Goal: Task Accomplishment & Management: Complete application form

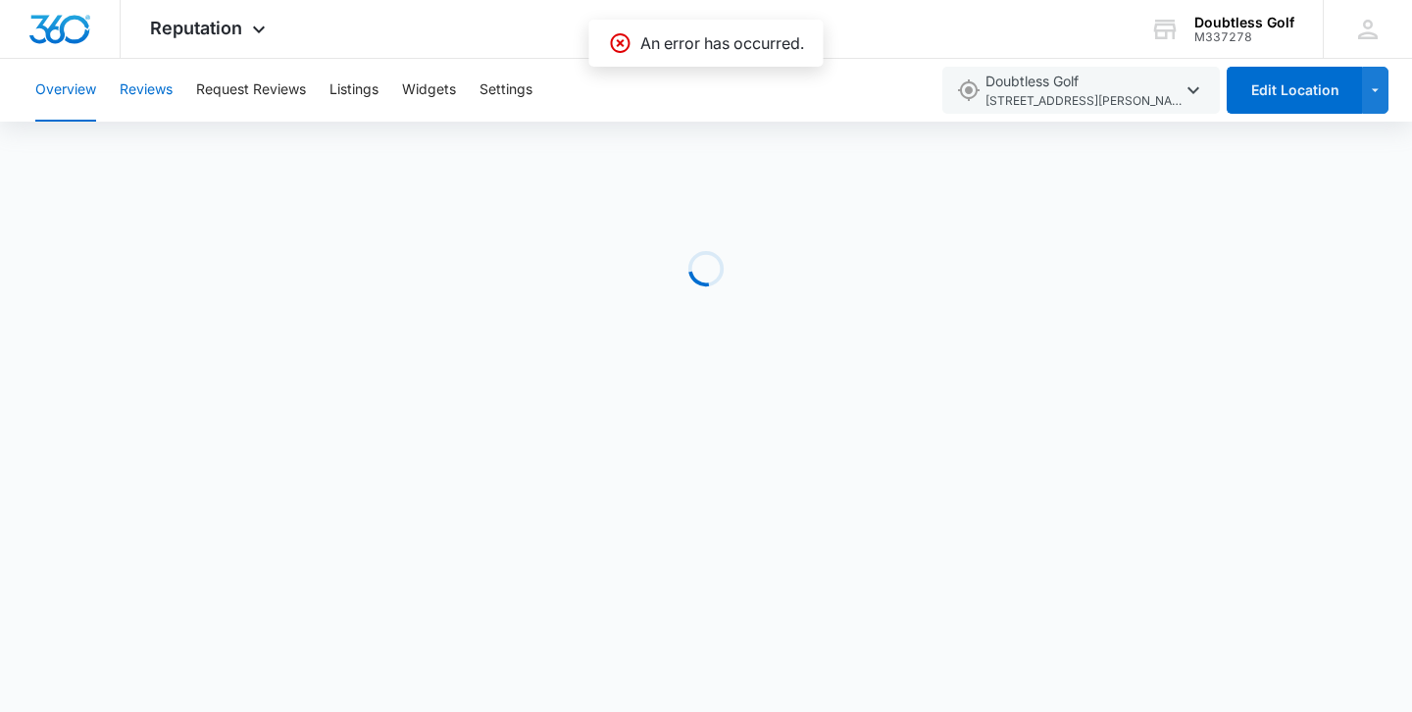
click at [148, 84] on button "Reviews" at bounding box center [146, 90] width 53 height 63
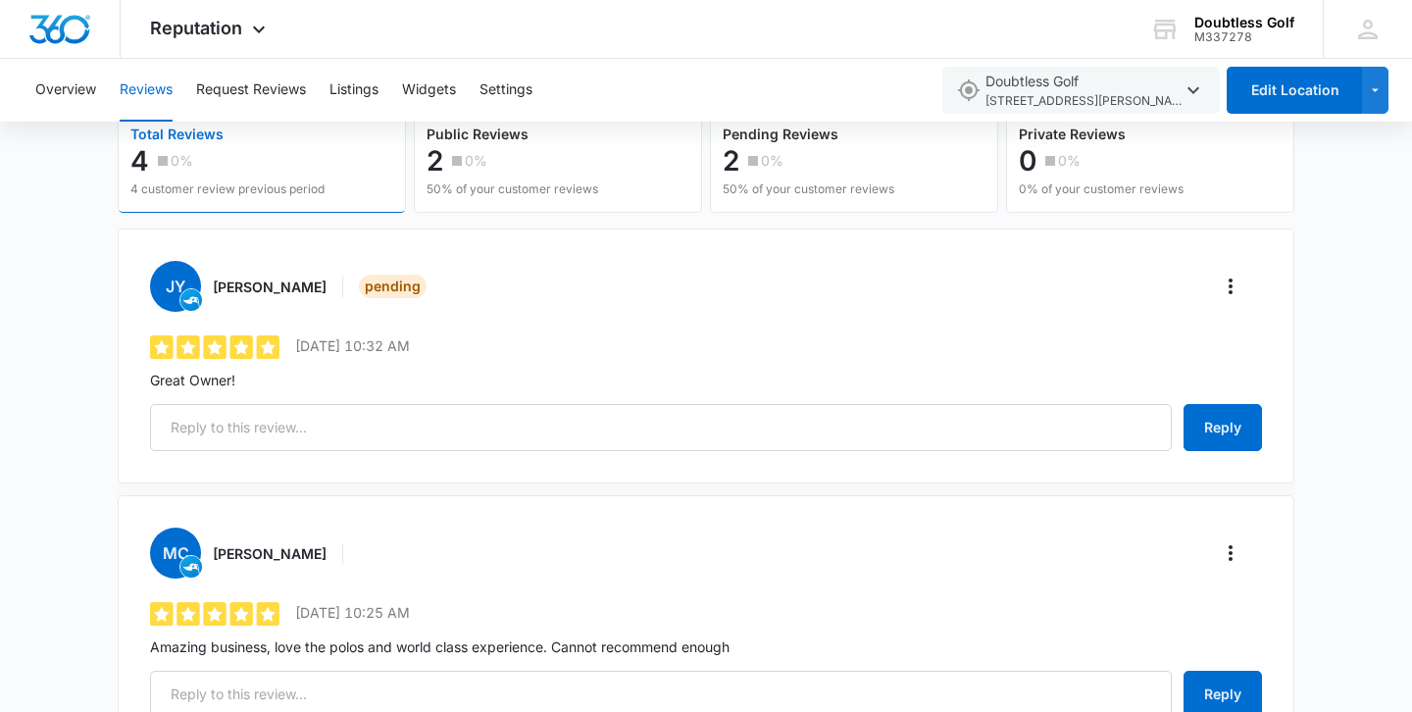
scroll to position [198, 0]
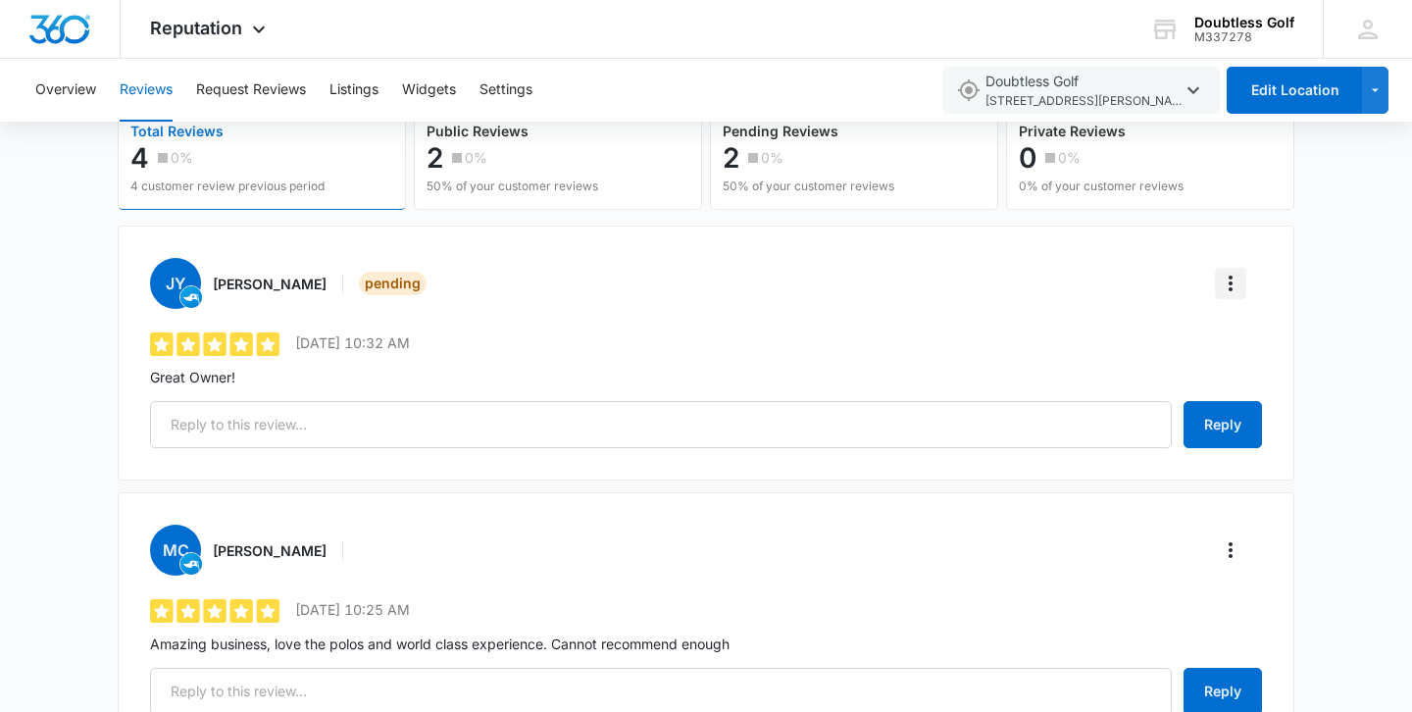
click at [1235, 288] on icon "More" at bounding box center [1231, 284] width 24 height 24
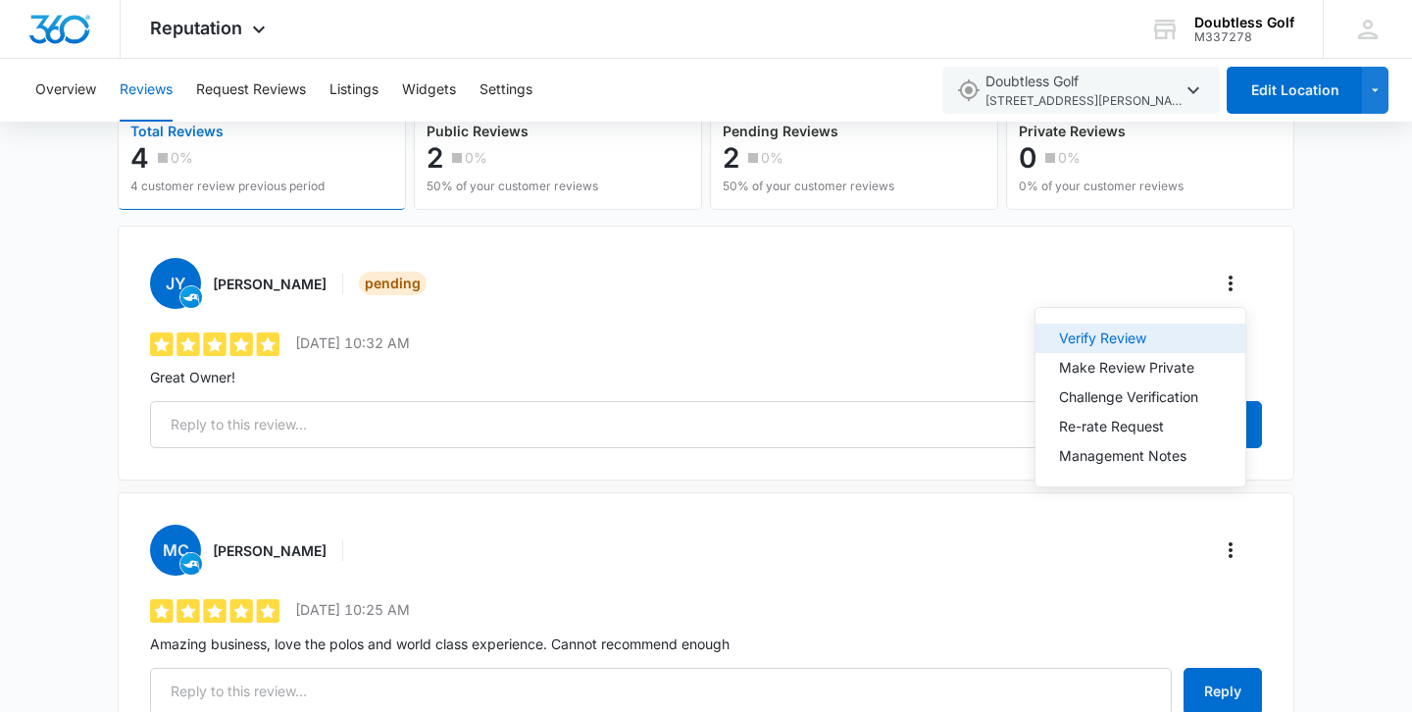
click at [1109, 341] on div "Verify Review" at bounding box center [1128, 338] width 139 height 14
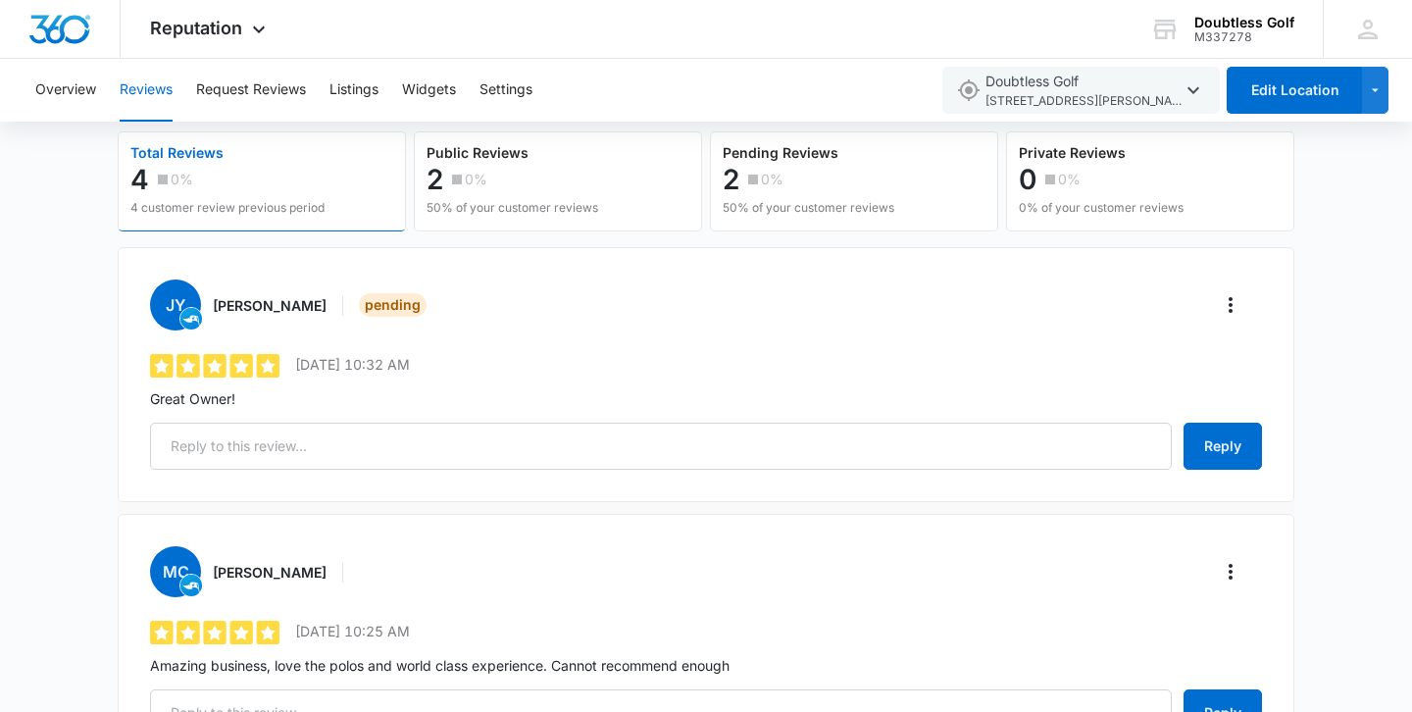
scroll to position [0, 0]
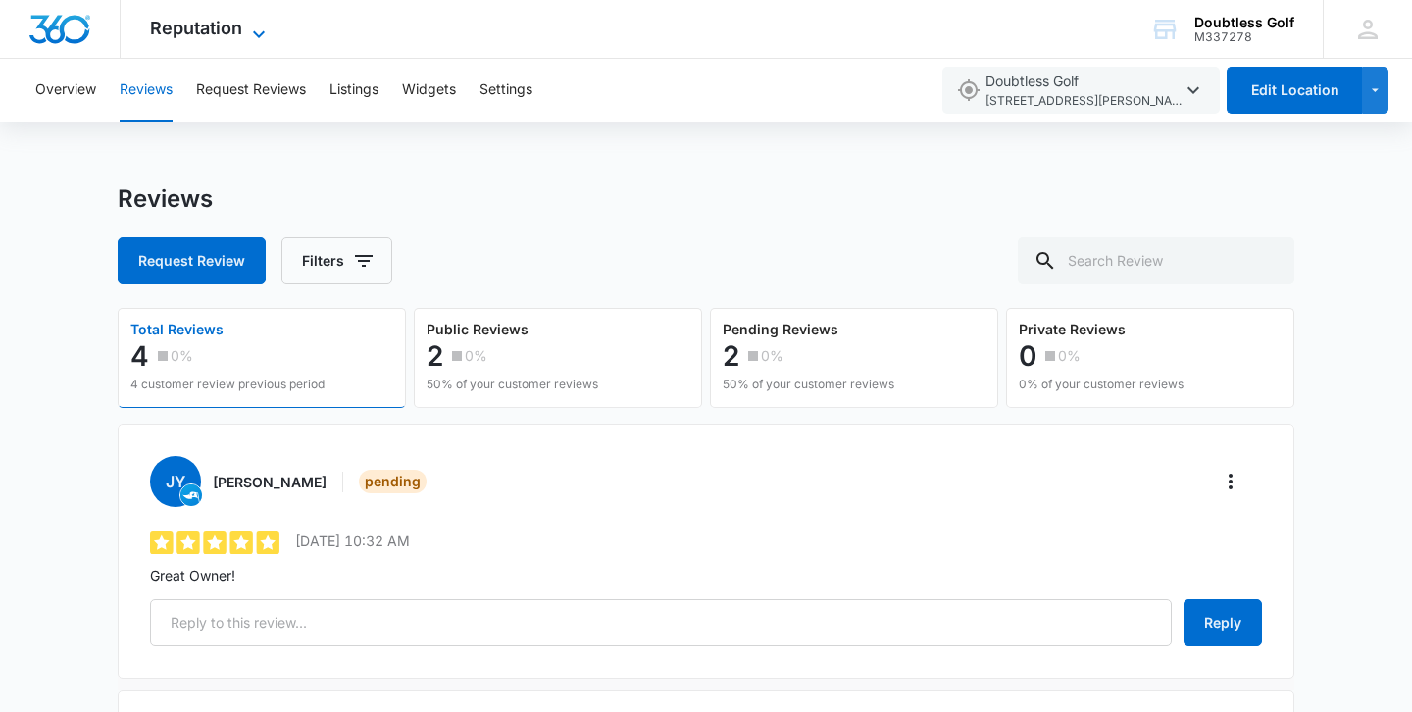
click at [183, 26] on span "Reputation" at bounding box center [196, 28] width 92 height 21
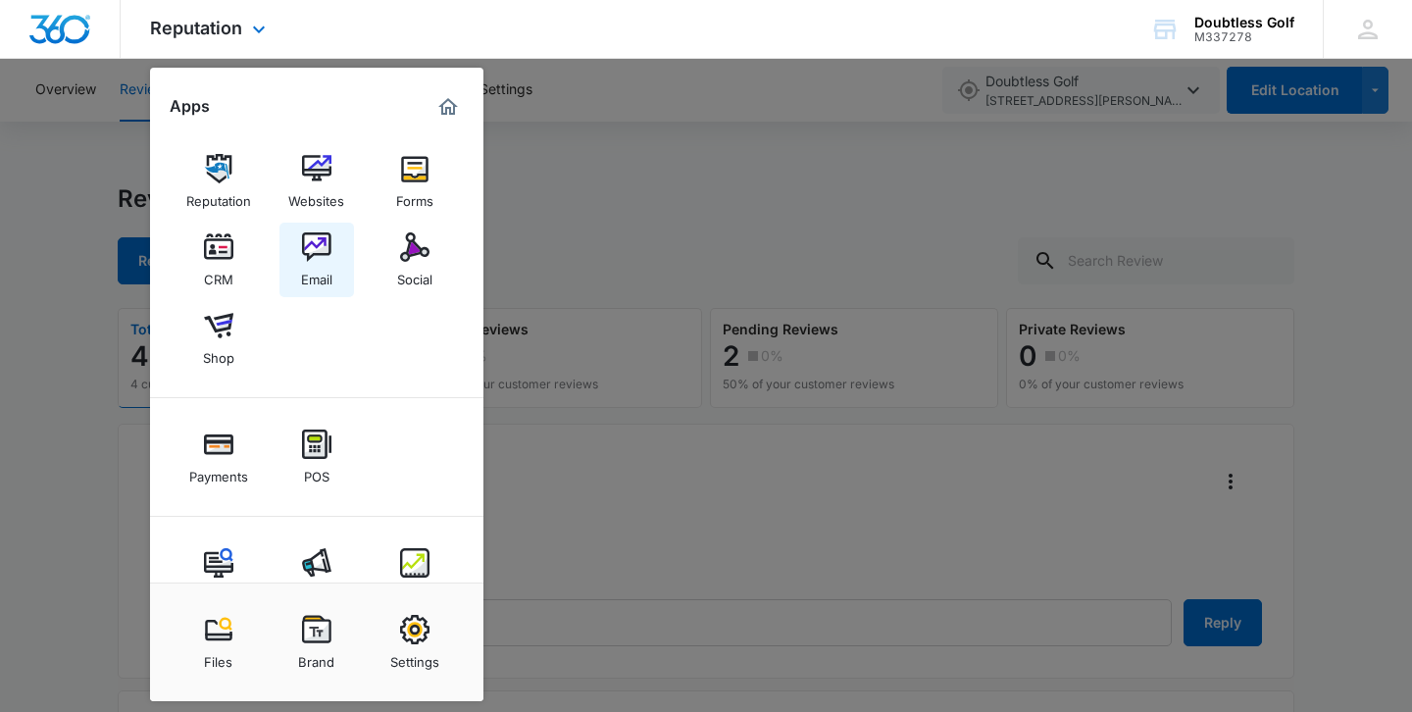
click at [325, 260] on img at bounding box center [316, 246] width 29 height 29
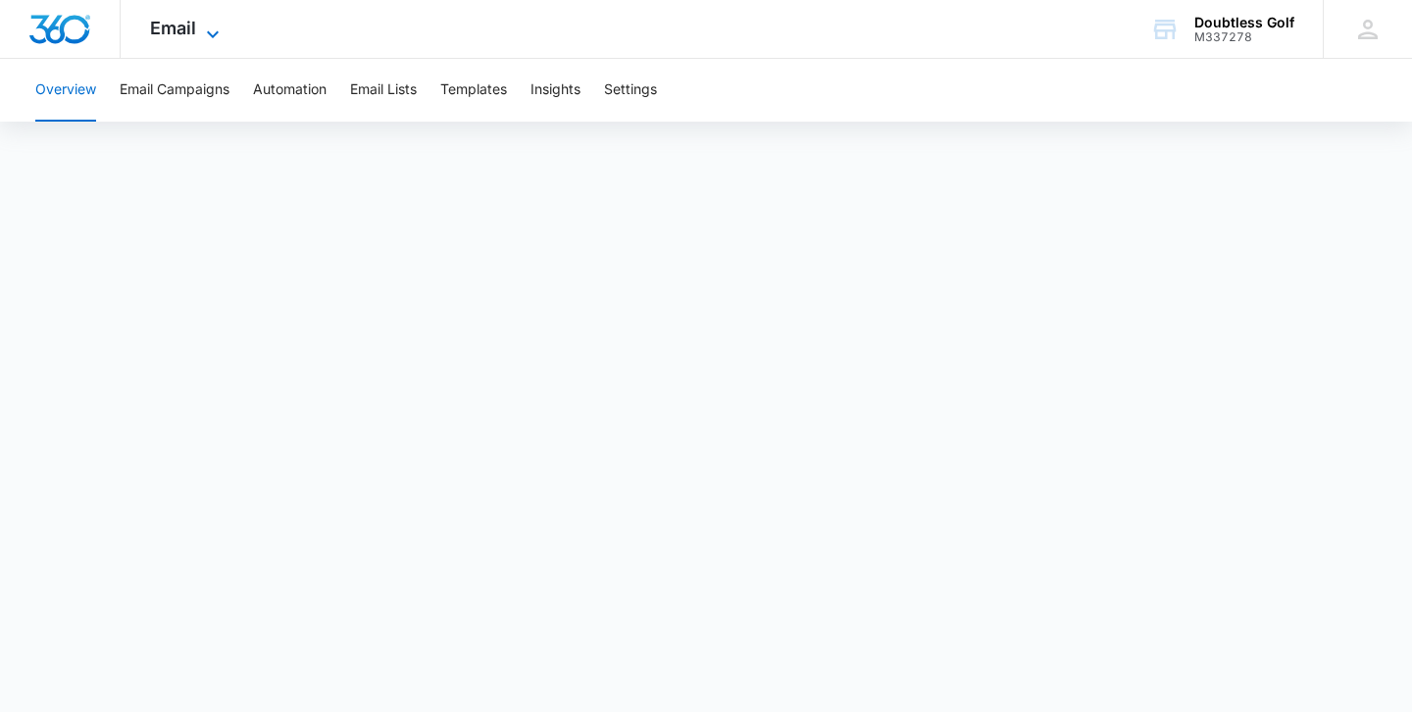
click at [179, 29] on span "Email" at bounding box center [173, 28] width 46 height 21
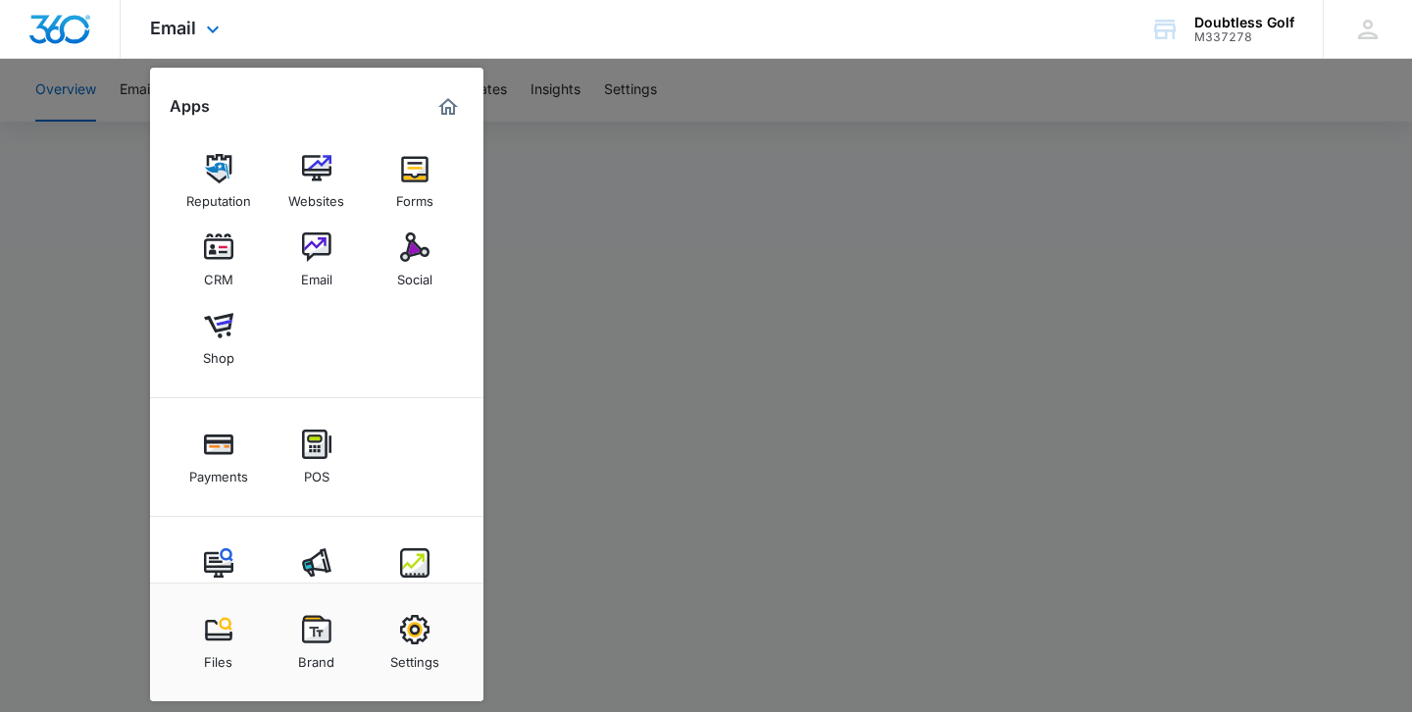
scroll to position [53, 0]
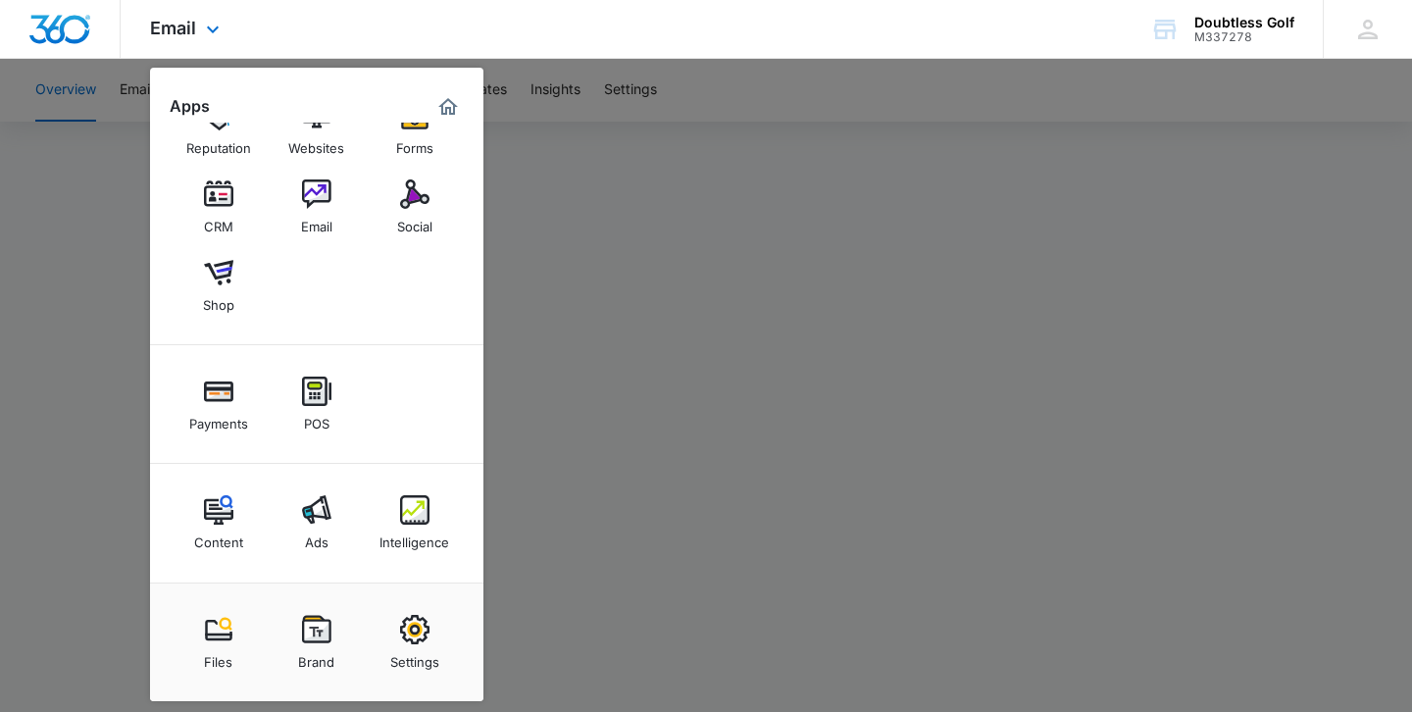
click at [75, 25] on img "Dashboard" at bounding box center [59, 29] width 63 height 29
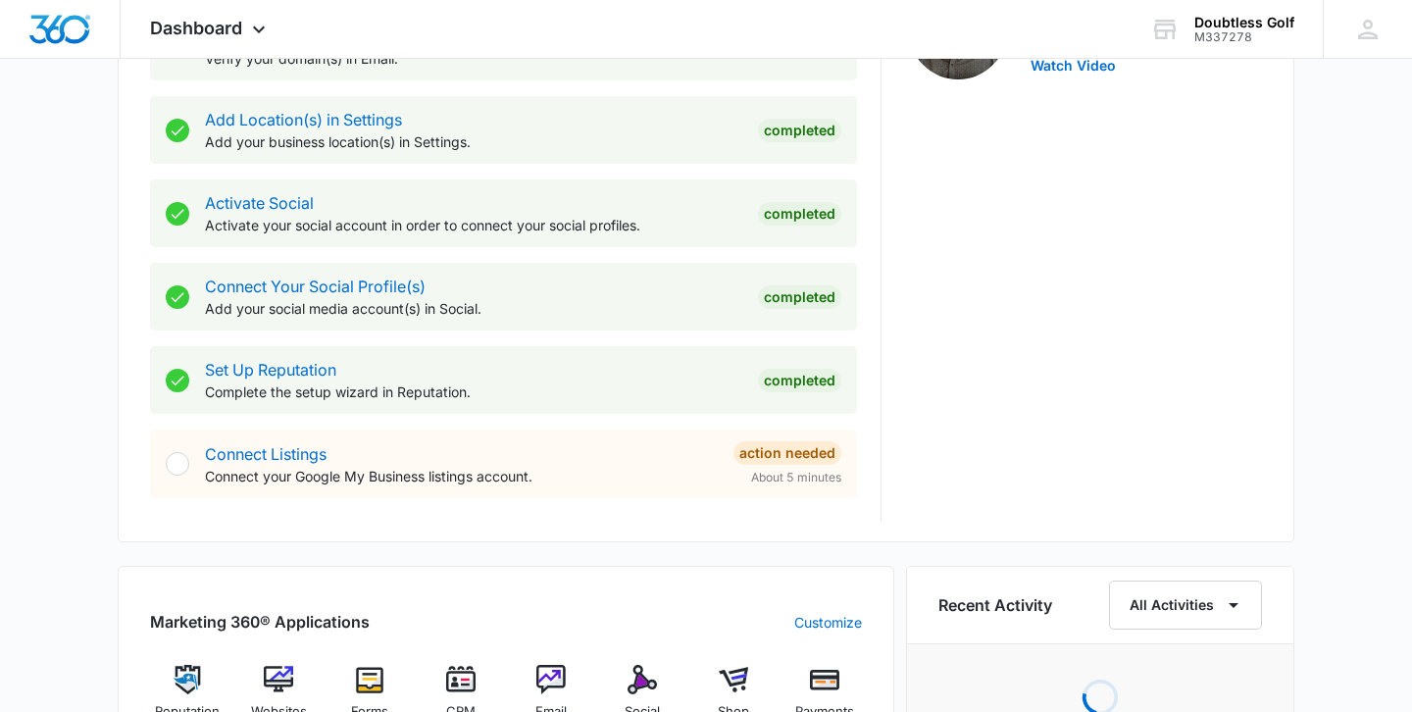
scroll to position [355, 0]
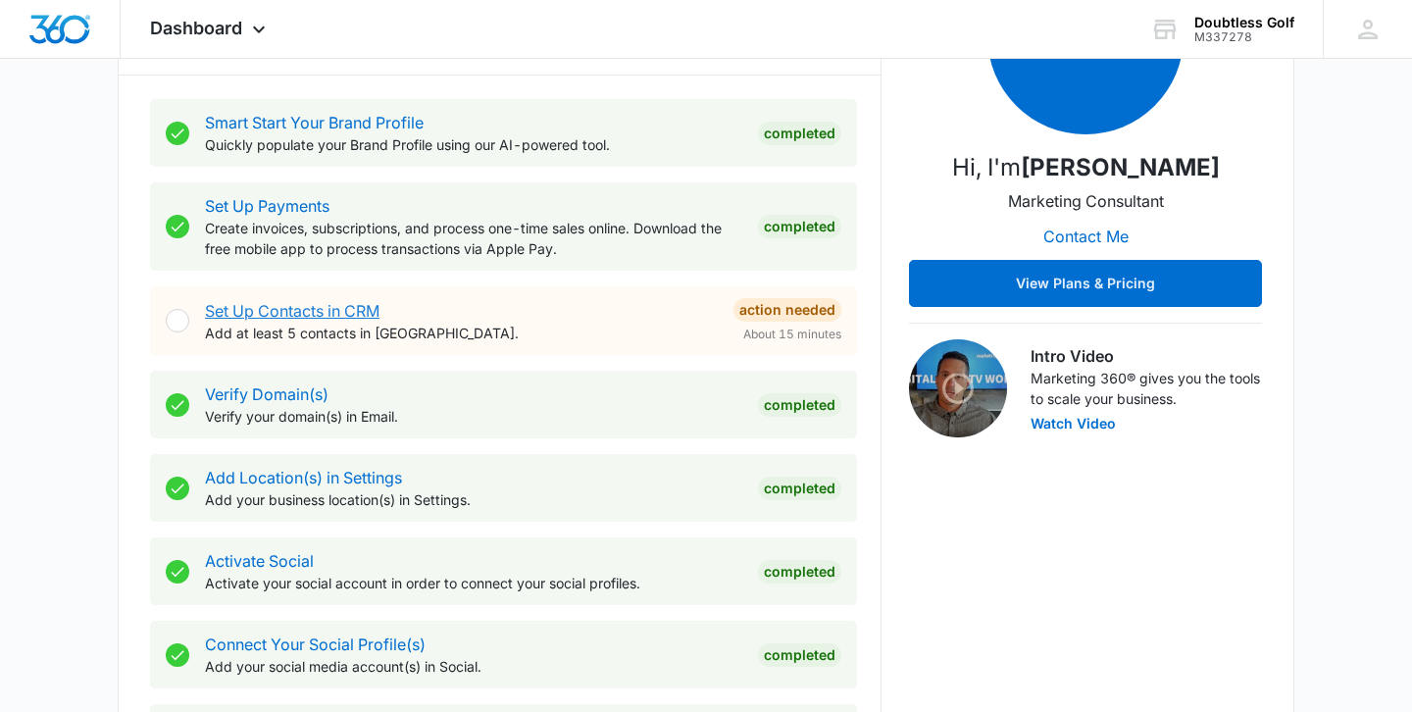
click at [321, 310] on link "Set Up Contacts in CRM" at bounding box center [292, 311] width 175 height 20
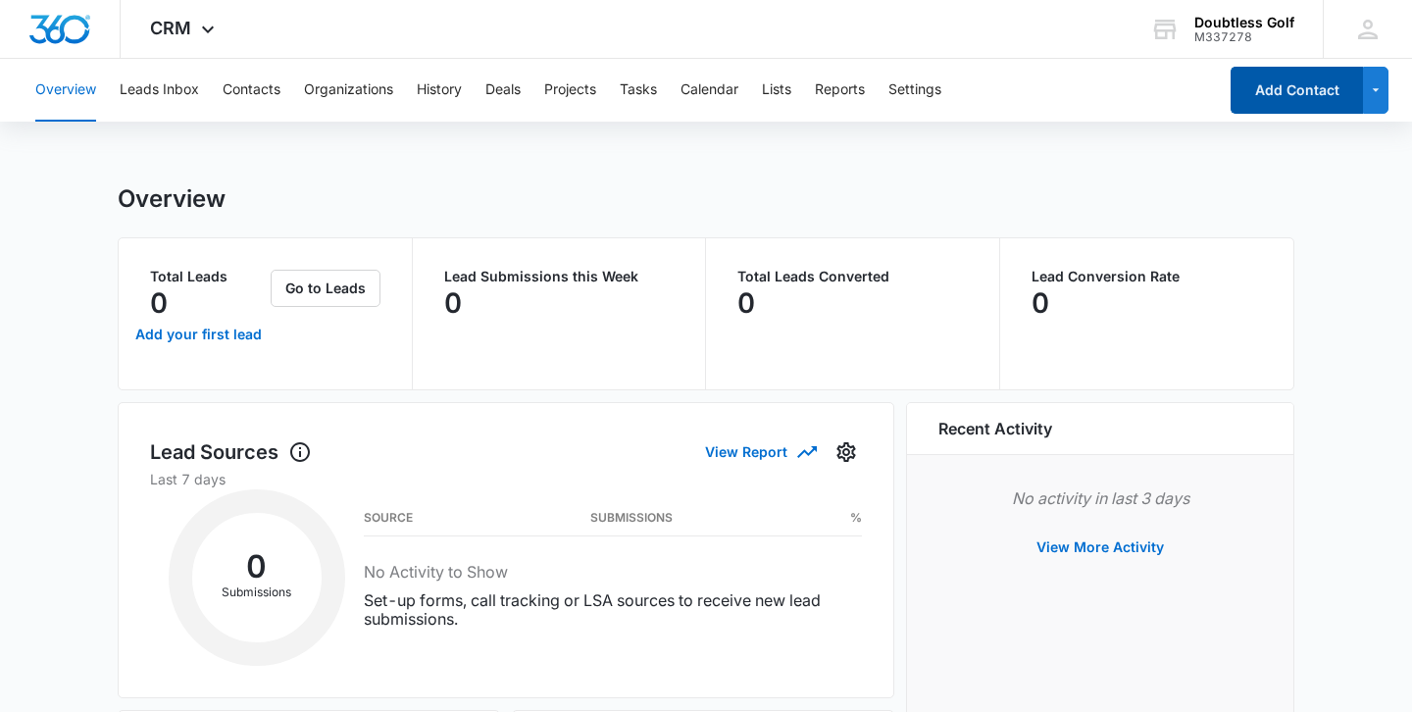
click at [1298, 93] on button "Add Contact" at bounding box center [1297, 90] width 132 height 47
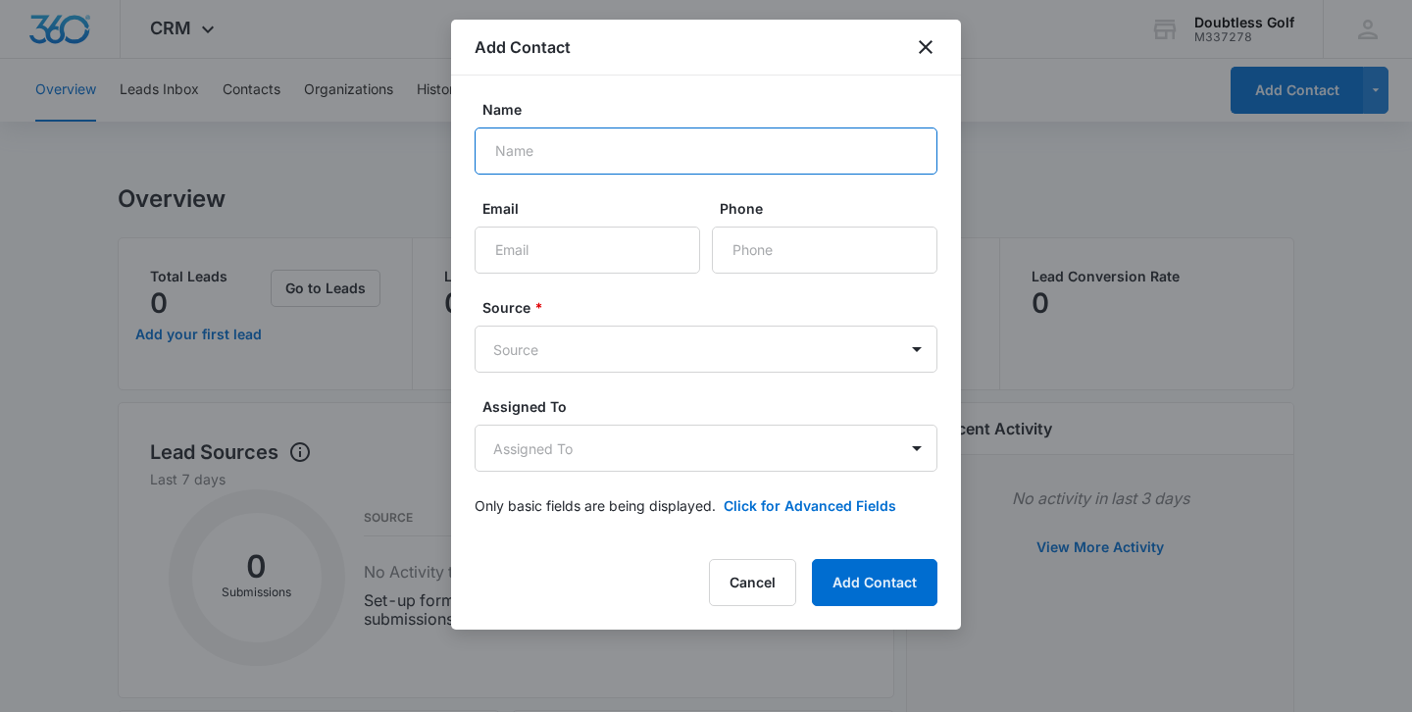
click at [579, 149] on input "Name" at bounding box center [706, 150] width 463 height 47
click at [919, 60] on div "Add Contact" at bounding box center [706, 48] width 510 height 56
click at [929, 45] on icon "close" at bounding box center [926, 47] width 24 height 24
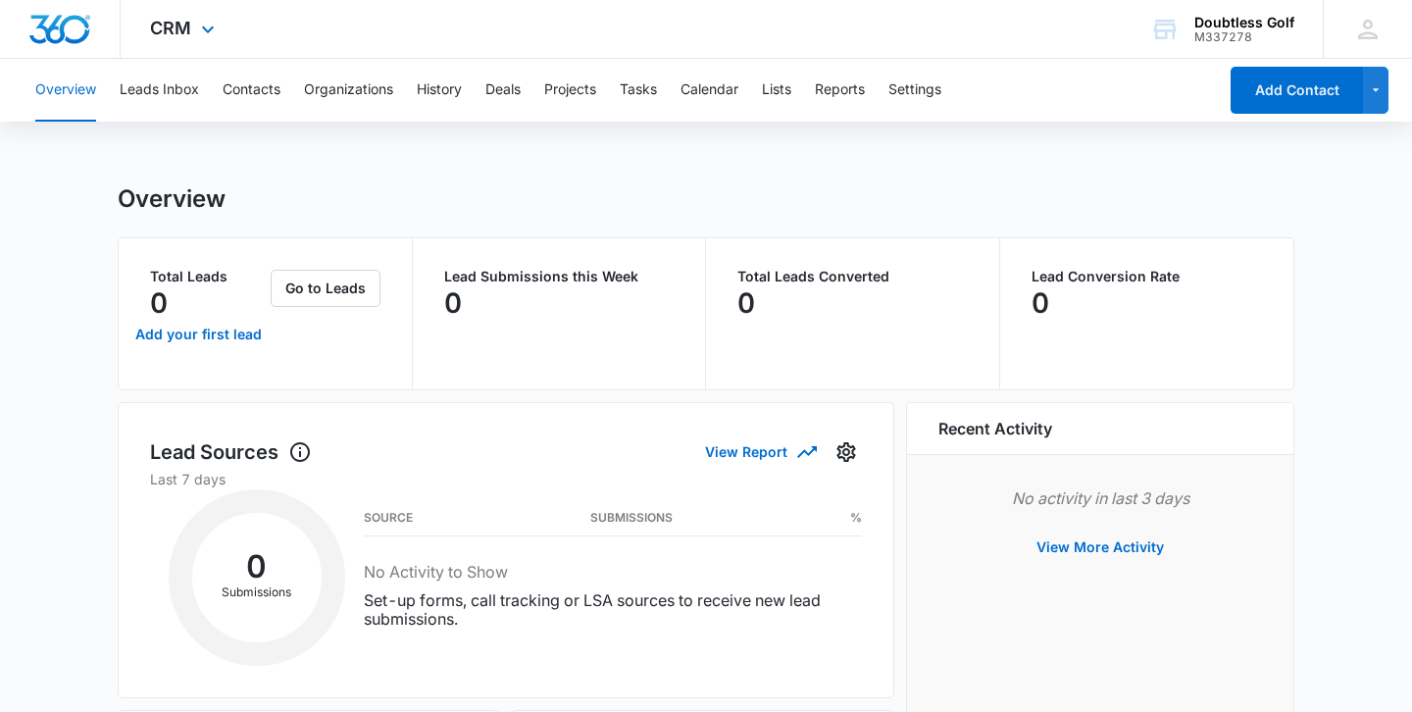
click at [191, 25] on div "CRM Apps Reputation Websites Forms CRM Email Social Shop Payments POS Content A…" at bounding box center [185, 29] width 128 height 58
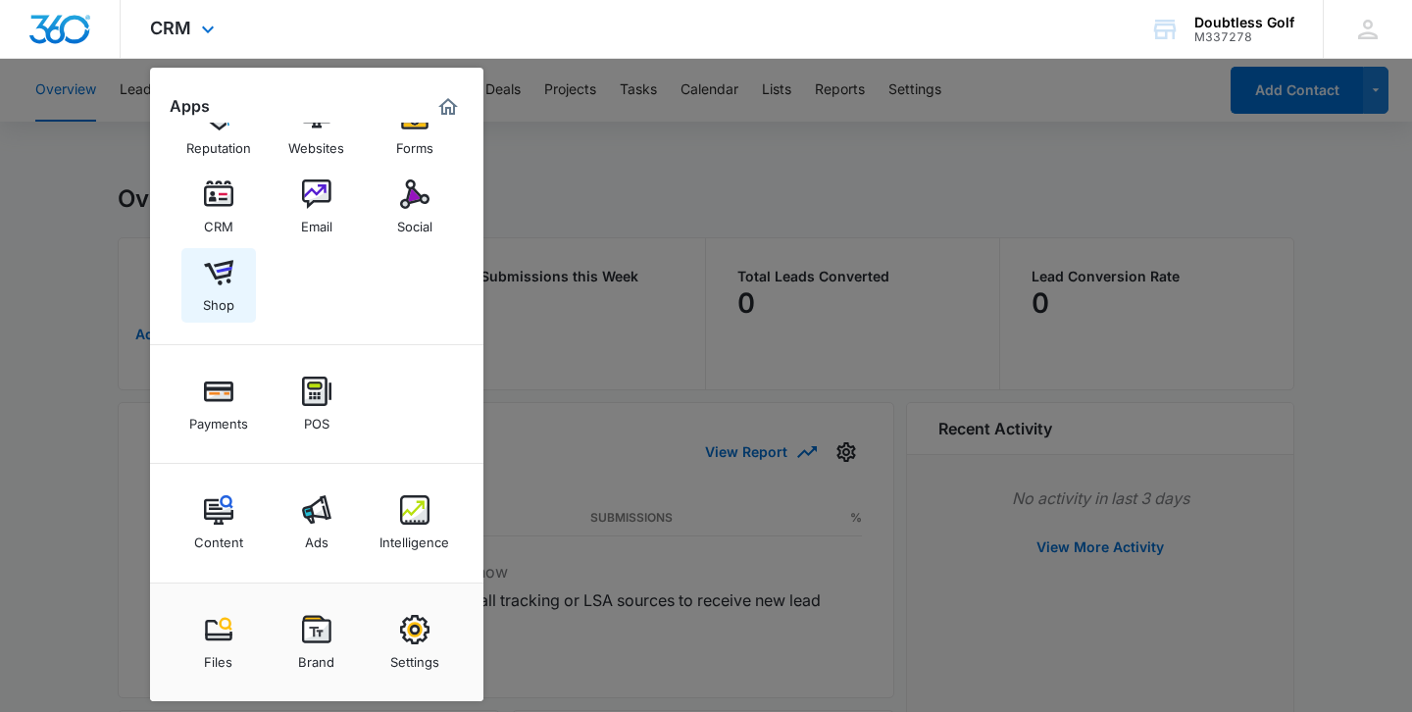
click at [228, 289] on div "Shop" at bounding box center [218, 299] width 31 height 25
